Goal: Task Accomplishment & Management: Use online tool/utility

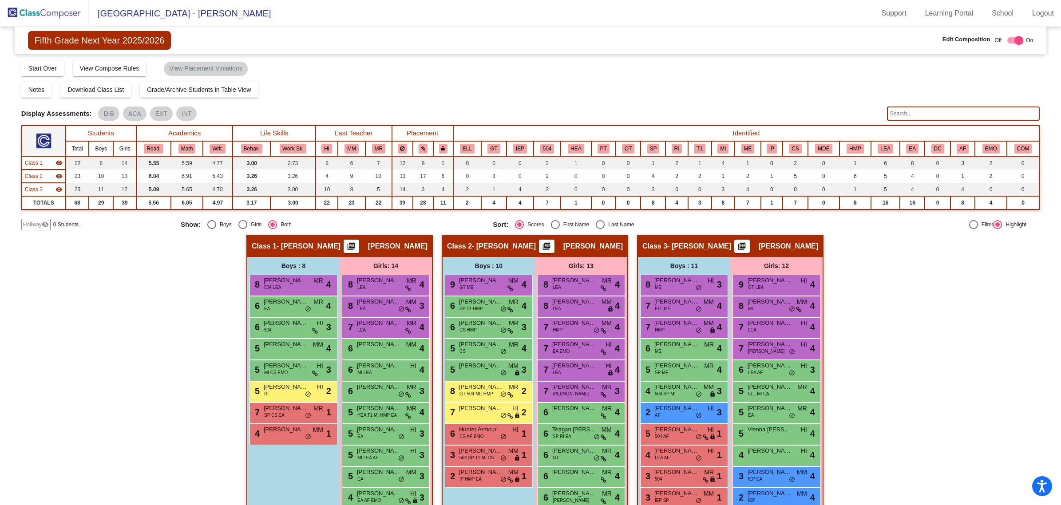
click at [57, 16] on img at bounding box center [44, 13] width 89 height 26
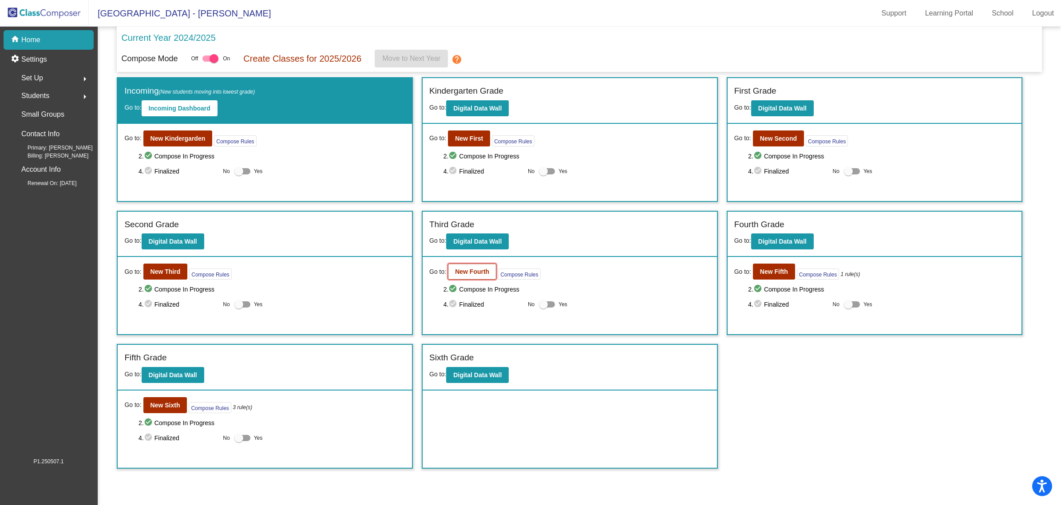
click at [474, 269] on b "New Fourth" at bounding box center [472, 271] width 34 height 7
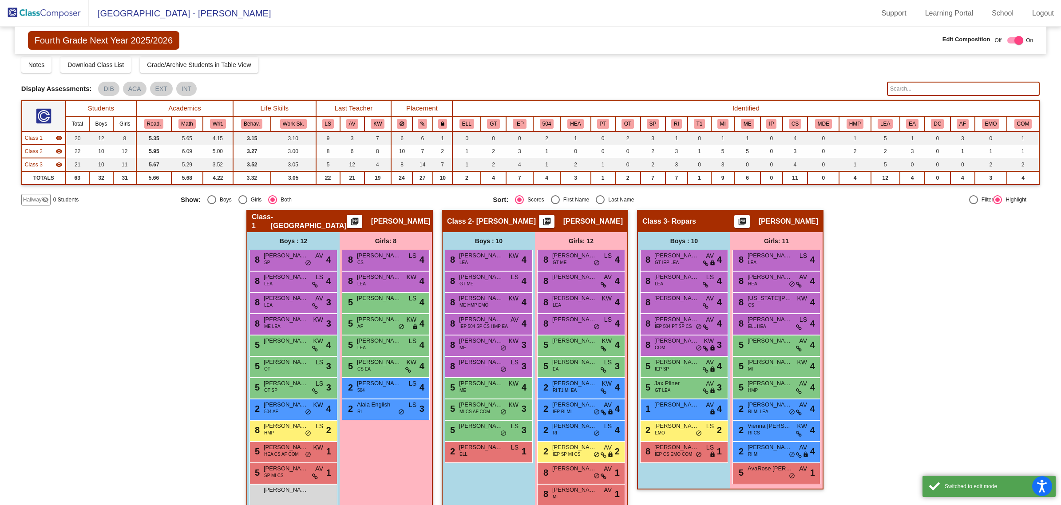
scroll to position [38, 0]
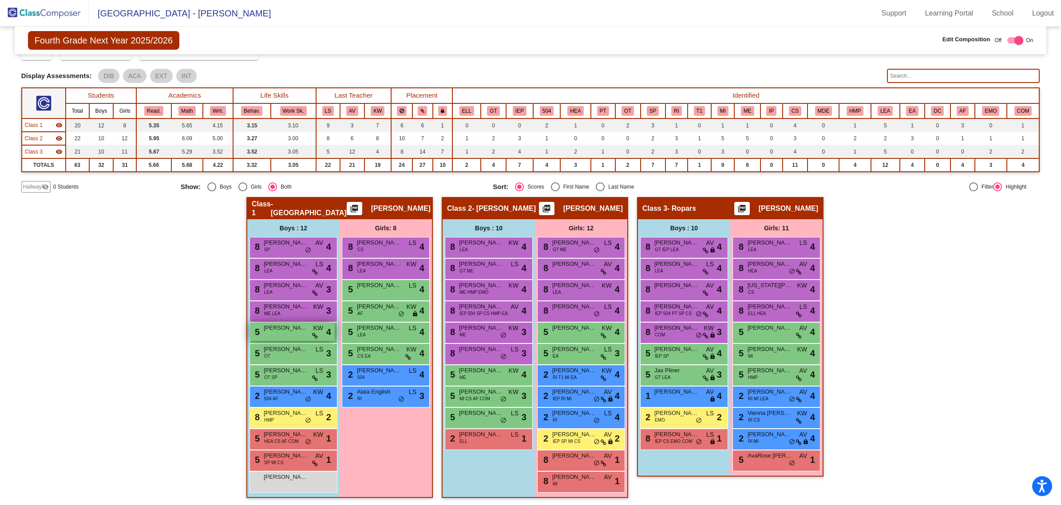
click at [285, 327] on span "[PERSON_NAME]" at bounding box center [286, 328] width 44 height 9
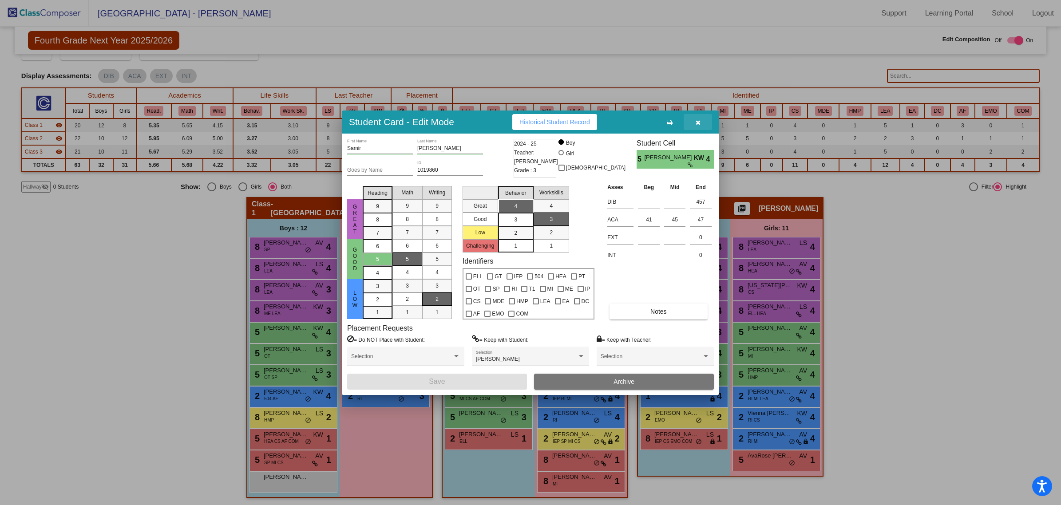
click at [696, 120] on icon "button" at bounding box center [698, 122] width 5 height 6
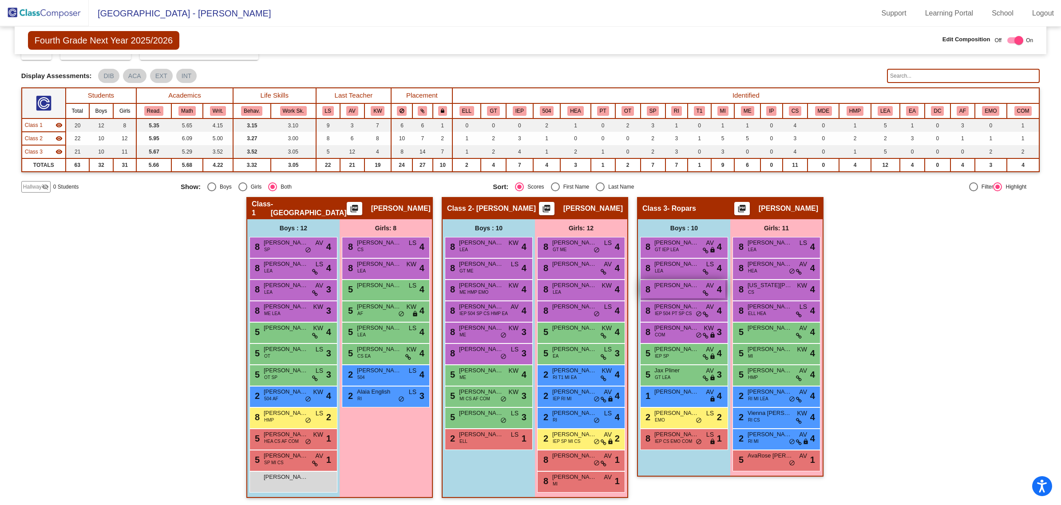
click at [655, 288] on span "[PERSON_NAME]" at bounding box center [676, 285] width 44 height 9
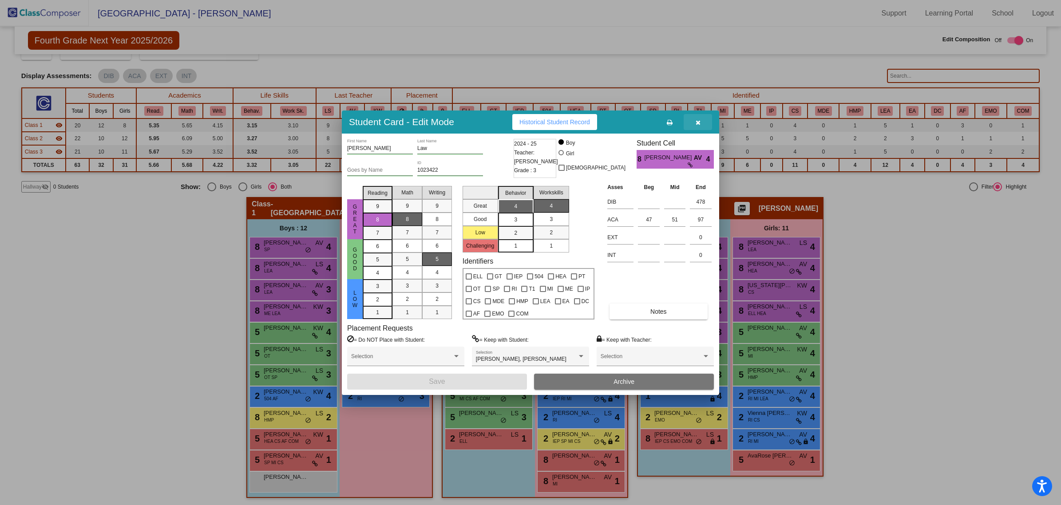
click at [697, 119] on icon "button" at bounding box center [698, 122] width 5 height 6
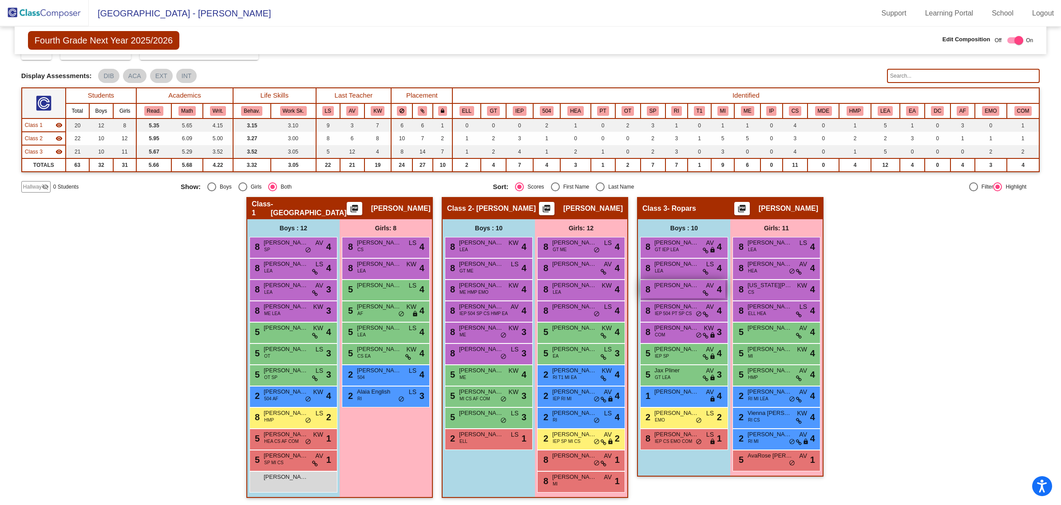
click at [666, 288] on span "[PERSON_NAME]" at bounding box center [676, 285] width 44 height 9
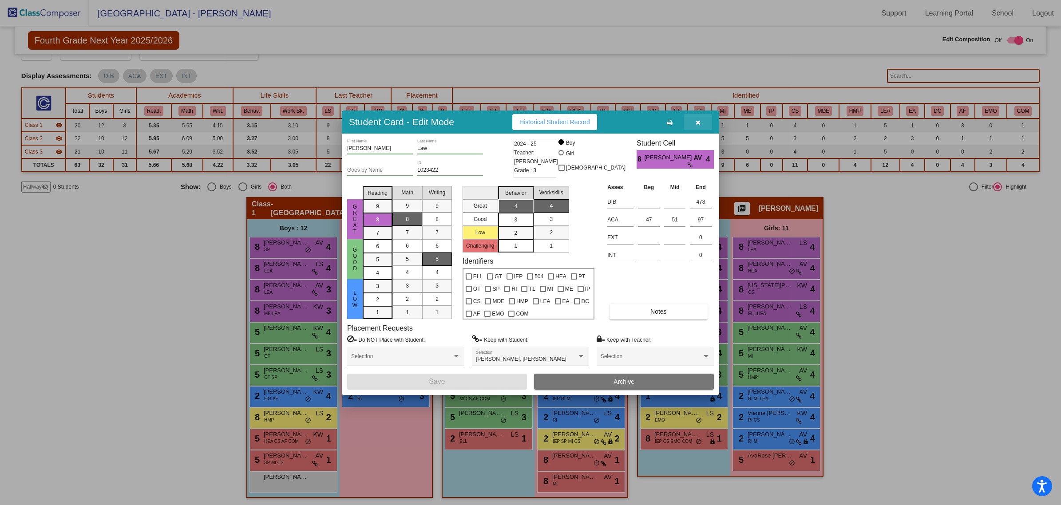
click at [700, 121] on button "button" at bounding box center [698, 122] width 28 height 16
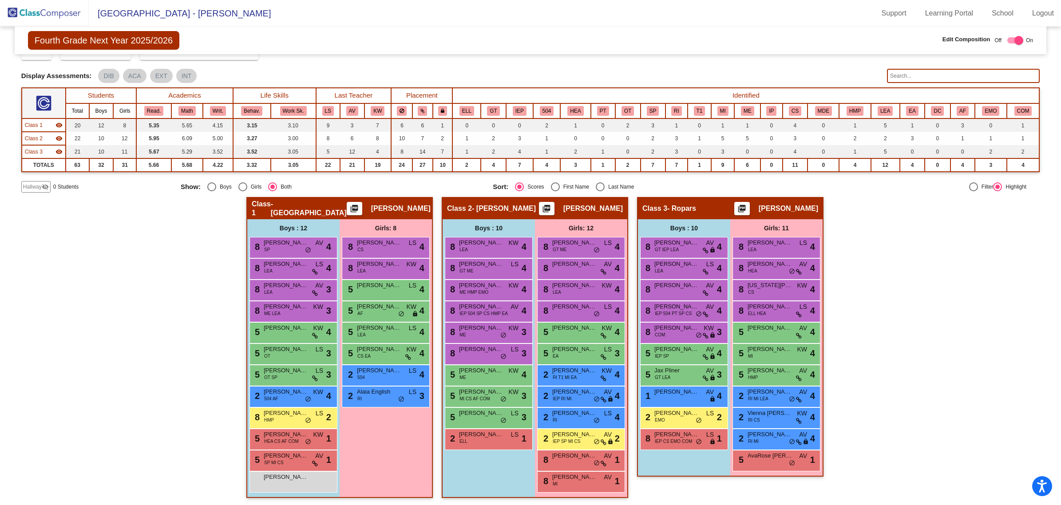
click at [34, 13] on img at bounding box center [44, 13] width 89 height 26
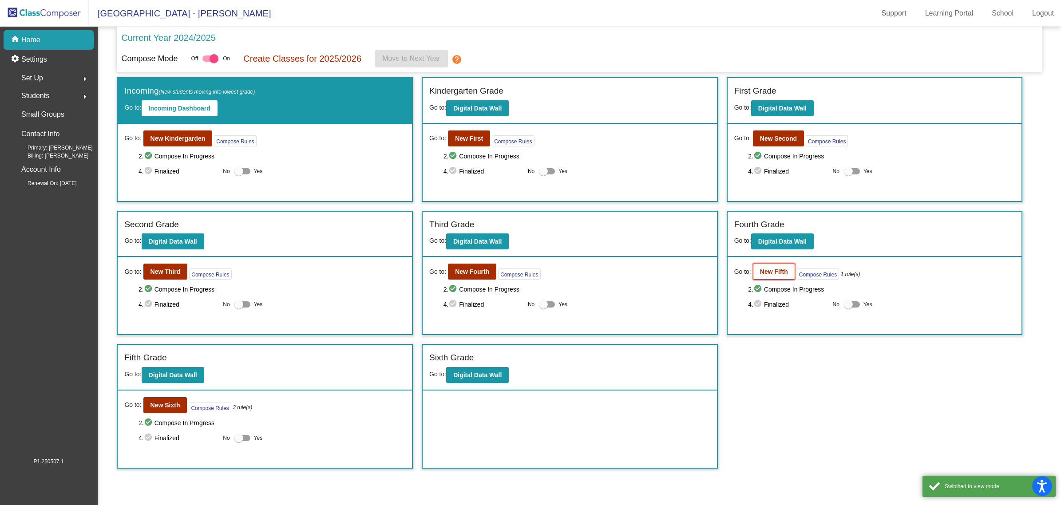
click at [763, 269] on b "New Fifth" at bounding box center [774, 271] width 28 height 7
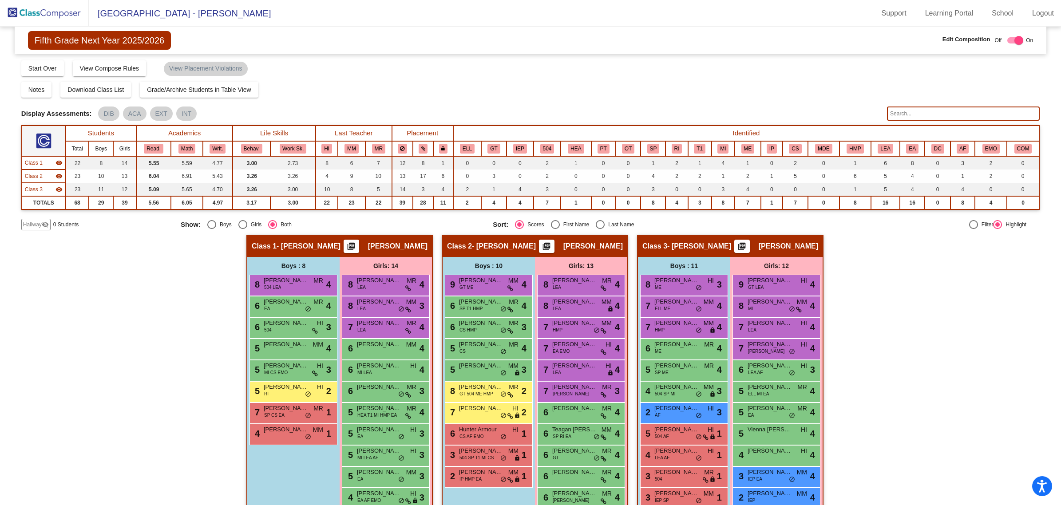
scroll to position [55, 0]
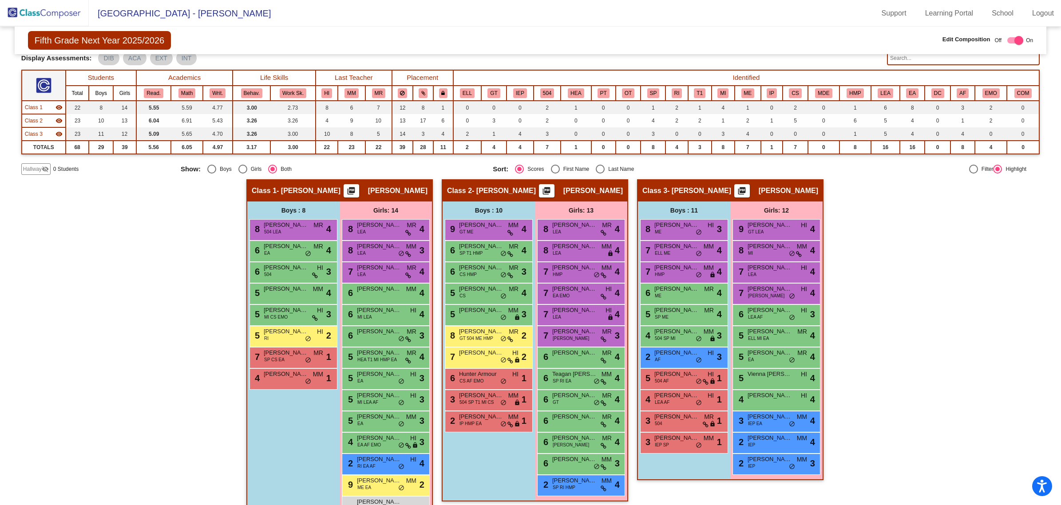
click at [59, 13] on img at bounding box center [44, 13] width 89 height 26
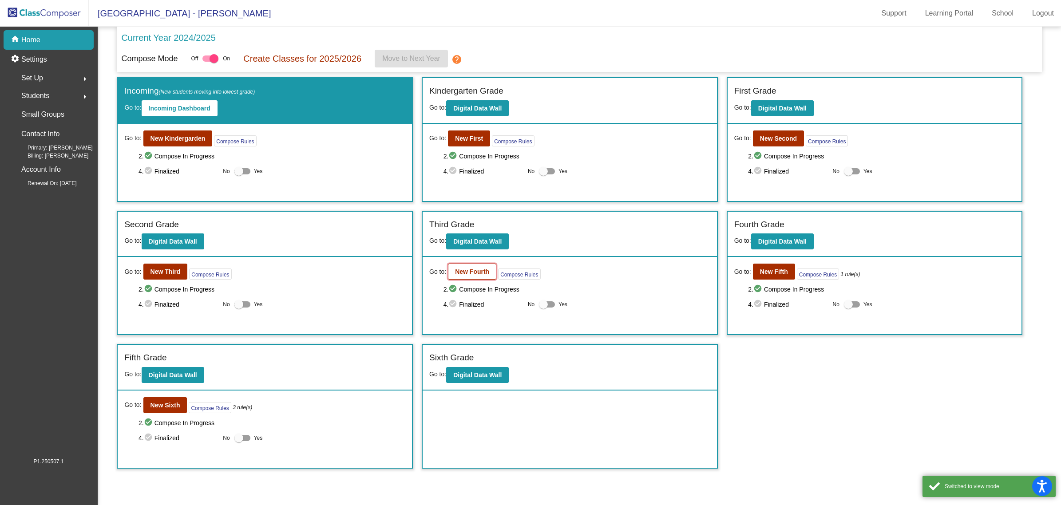
click at [470, 277] on button "New Fourth" at bounding box center [472, 272] width 48 height 16
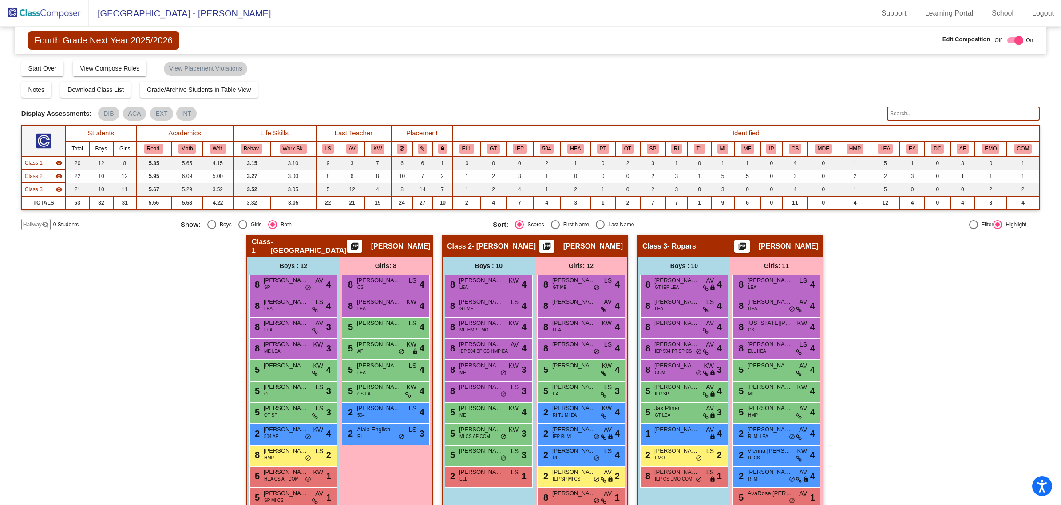
scroll to position [38, 0]
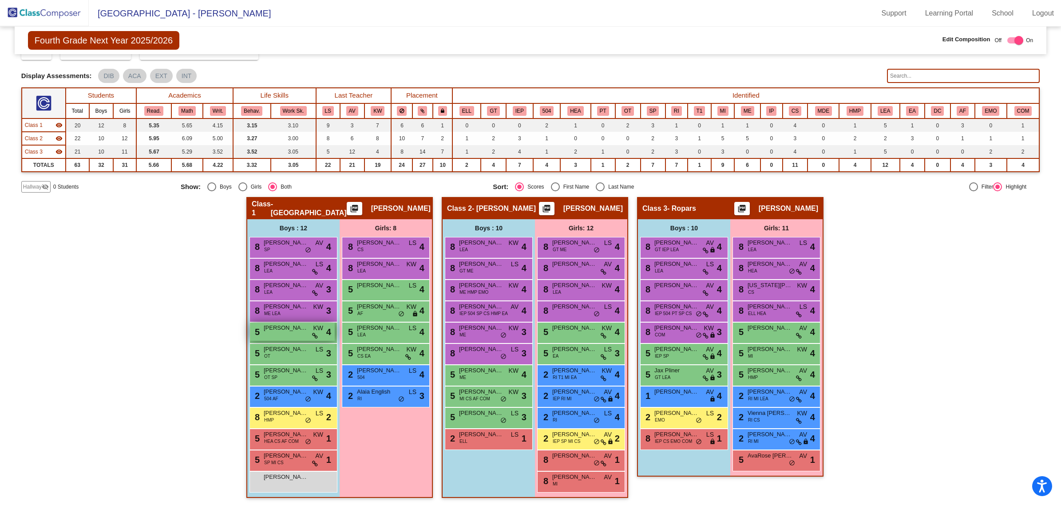
click at [278, 333] on div "5 [PERSON_NAME] KW lock do_not_disturb_alt 4" at bounding box center [292, 332] width 85 height 18
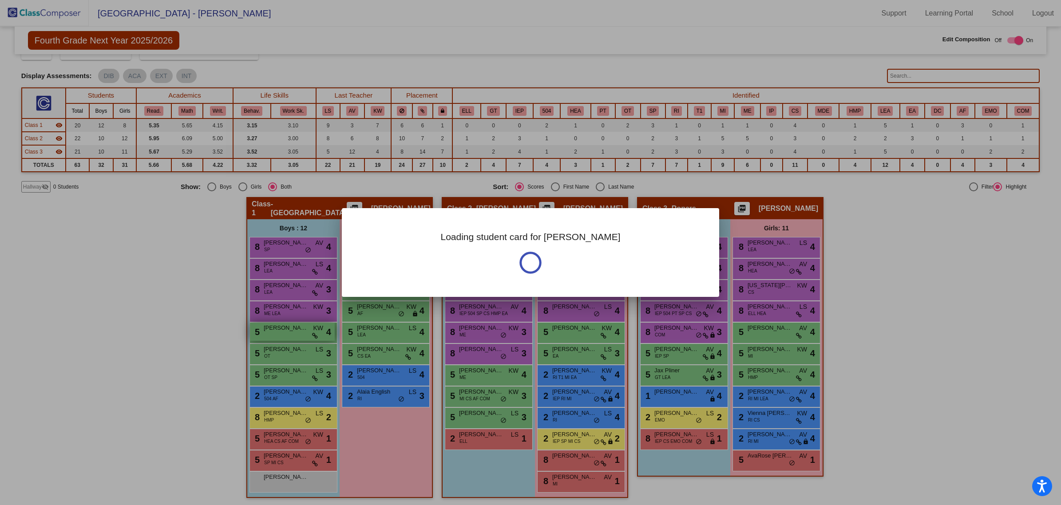
click at [278, 333] on div at bounding box center [530, 252] width 1061 height 505
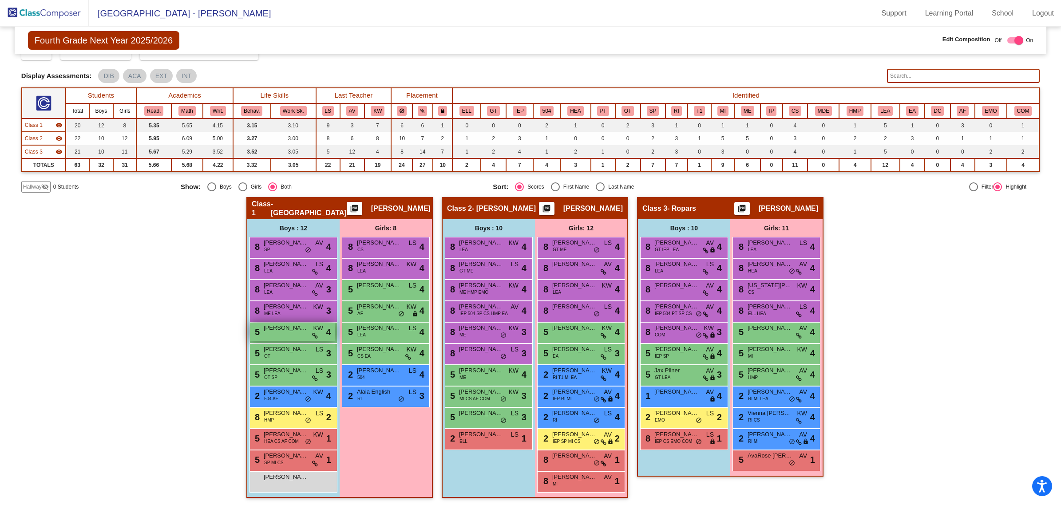
click at [300, 327] on span "[PERSON_NAME]" at bounding box center [286, 328] width 44 height 9
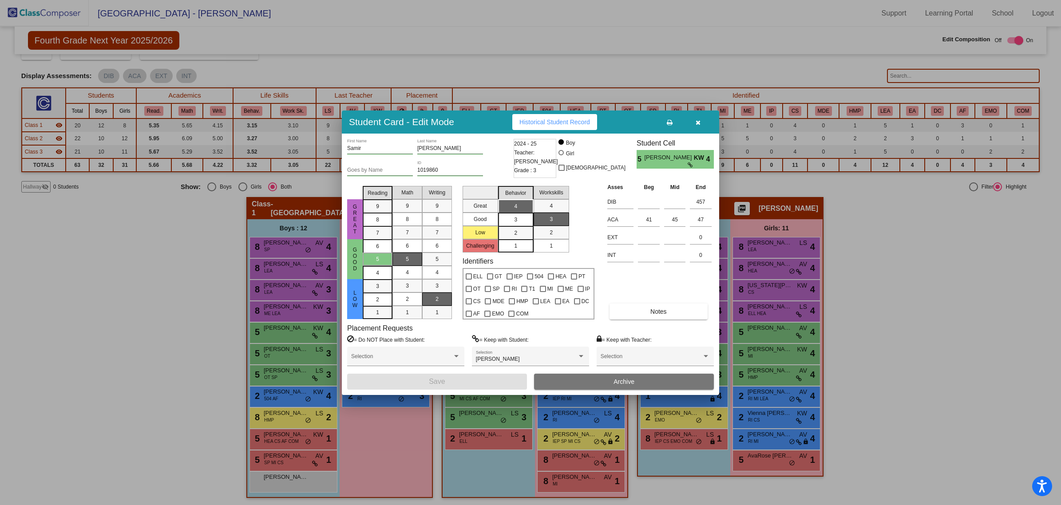
click at [694, 123] on button "button" at bounding box center [698, 122] width 28 height 16
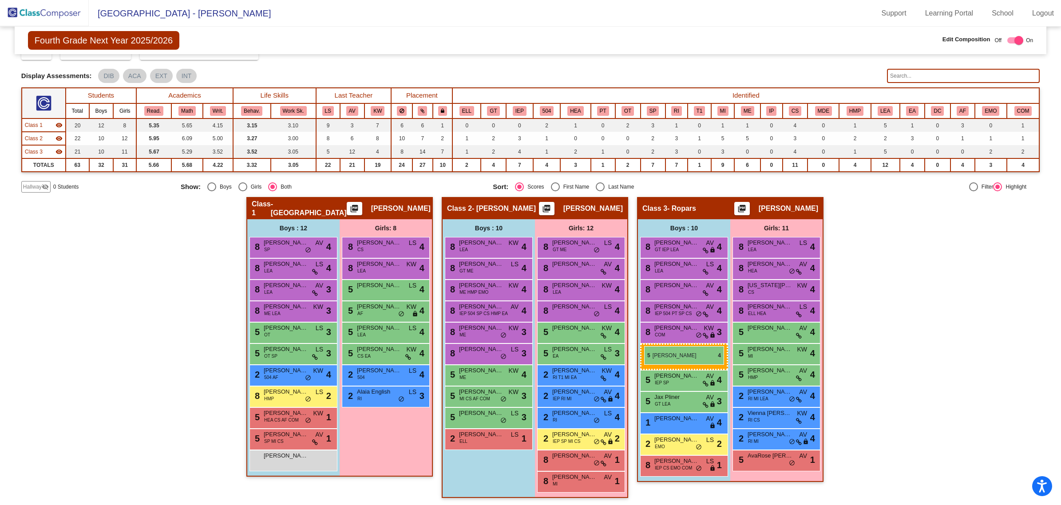
drag, startPoint x: 267, startPoint y: 329, endPoint x: 644, endPoint y: 346, distance: 377.7
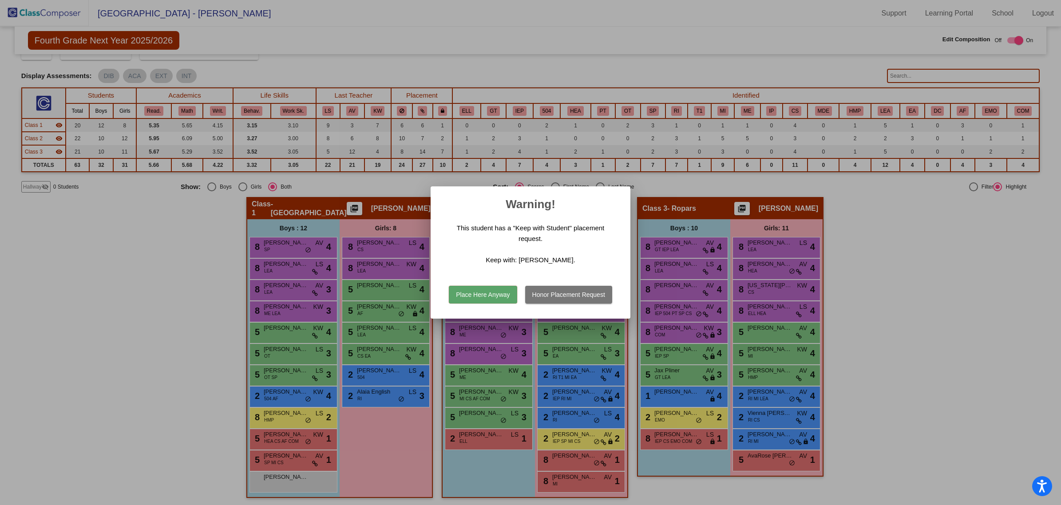
click at [502, 295] on button "Place Here Anyway" at bounding box center [483, 295] width 68 height 18
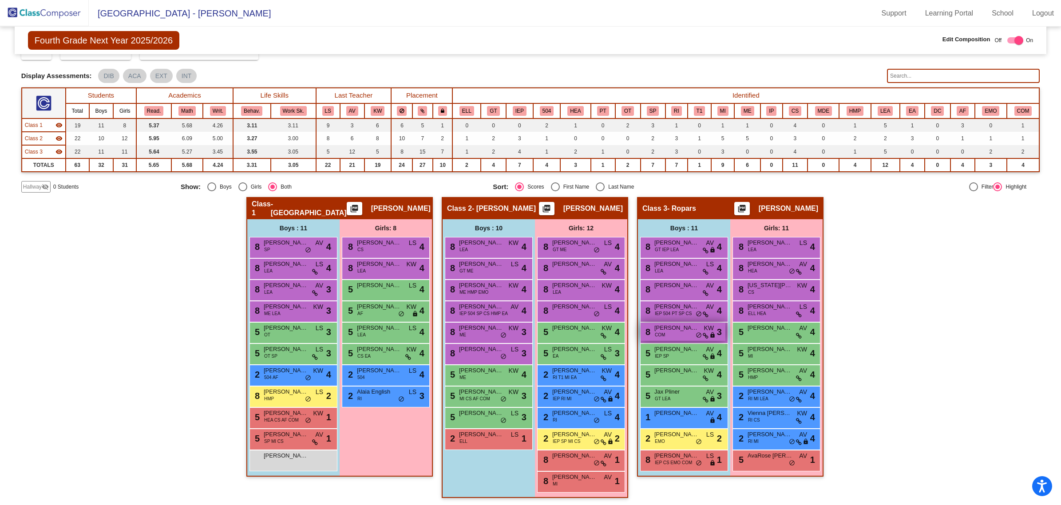
click at [658, 330] on span "[PERSON_NAME]" at bounding box center [676, 328] width 44 height 9
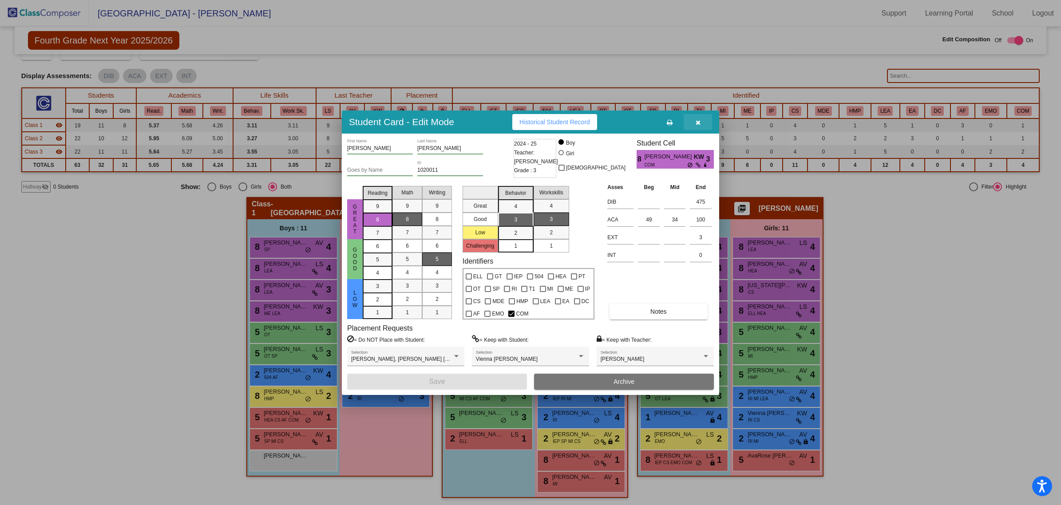
click at [699, 121] on icon "button" at bounding box center [698, 122] width 5 height 6
